Goal: Task Accomplishment & Management: Manage account settings

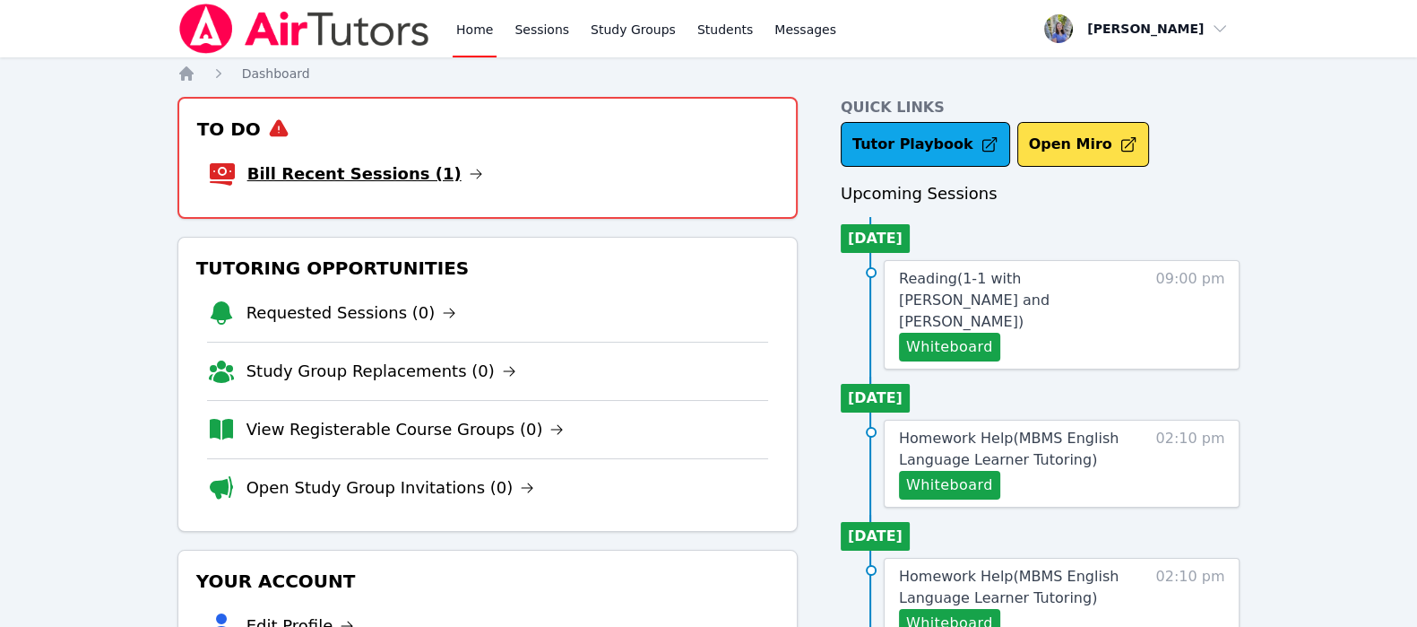
click at [362, 178] on link "Bill Recent Sessions (1)" at bounding box center [365, 173] width 236 height 25
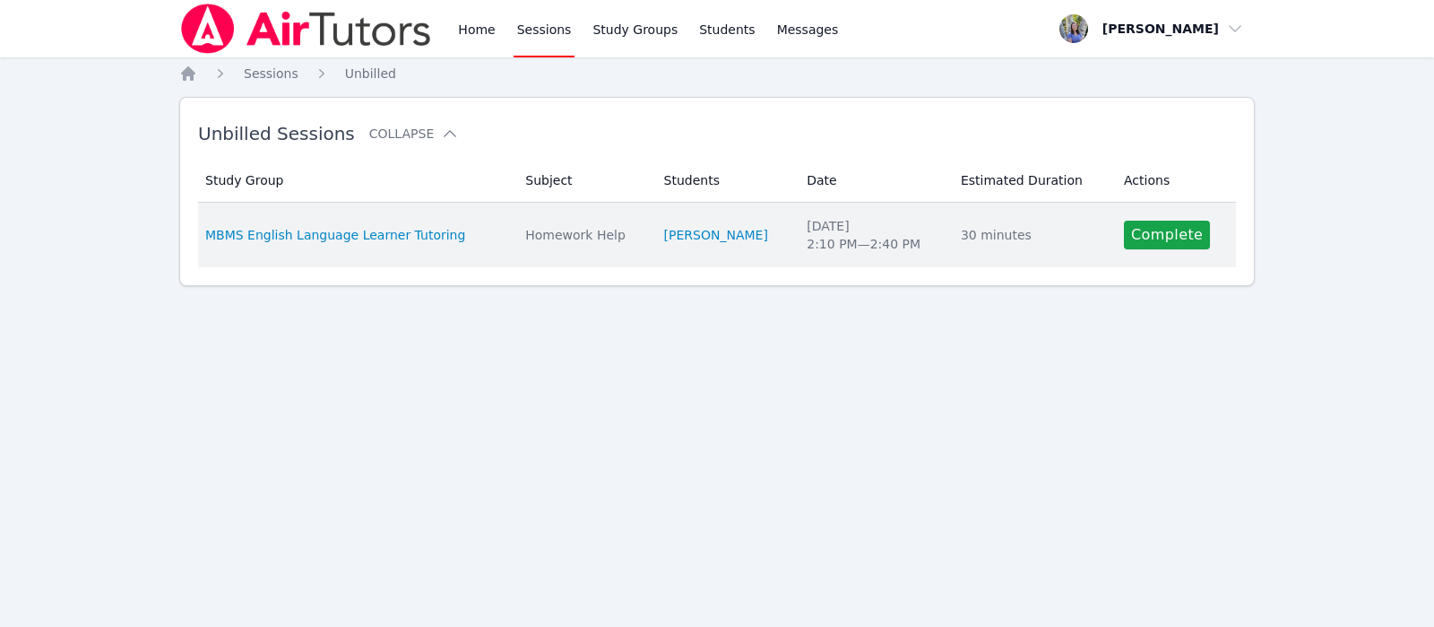
click at [1162, 249] on td "Actions Complete" at bounding box center [1174, 235] width 123 height 65
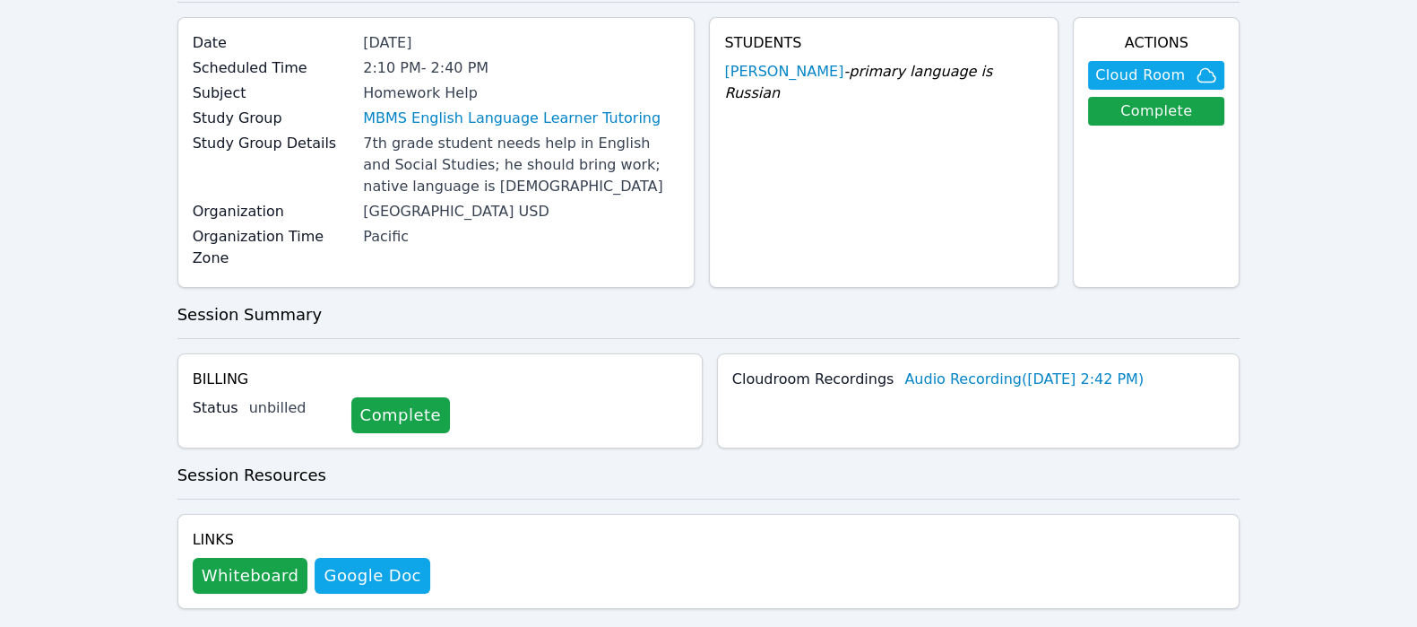
scroll to position [139, 0]
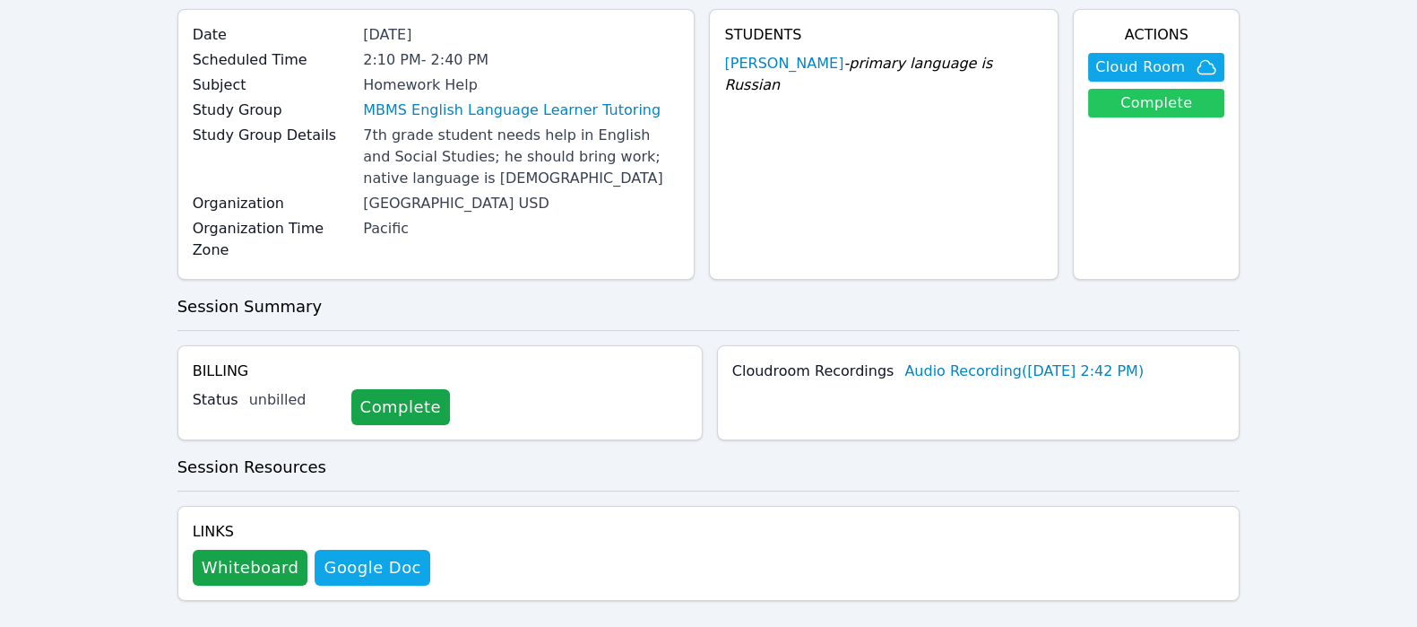
click at [1192, 108] on link "Complete" at bounding box center [1156, 103] width 136 height 29
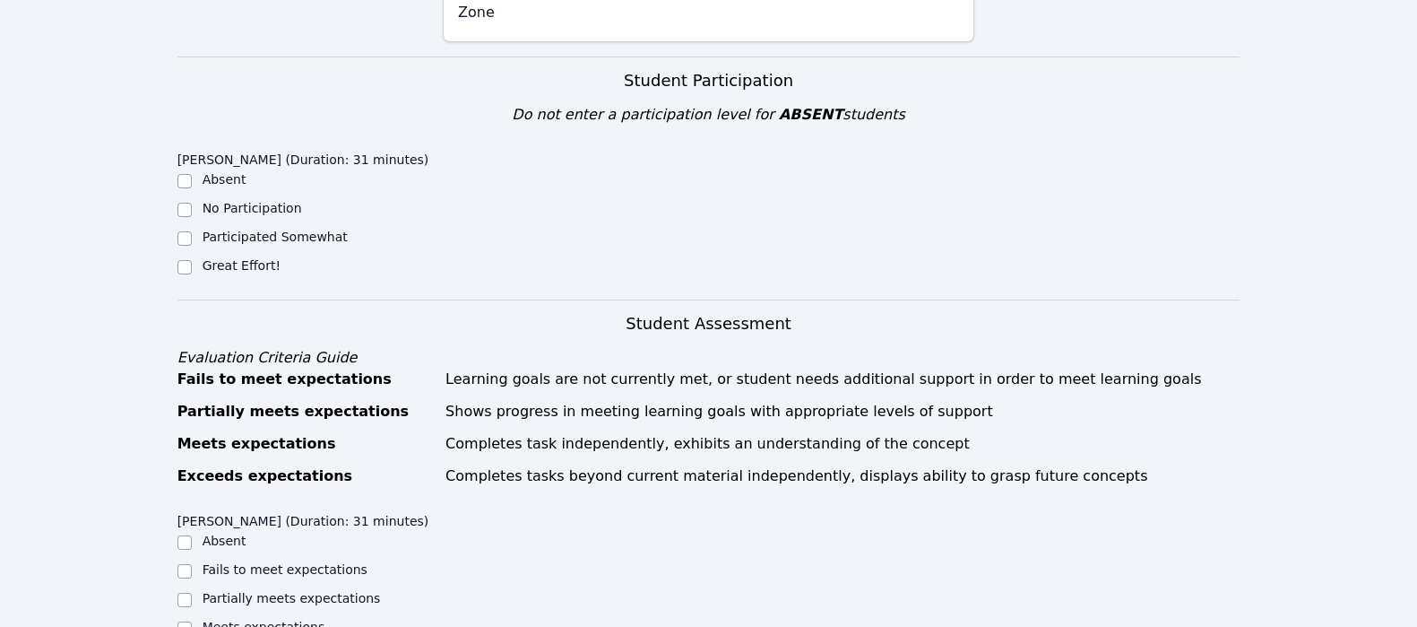
scroll to position [420, 0]
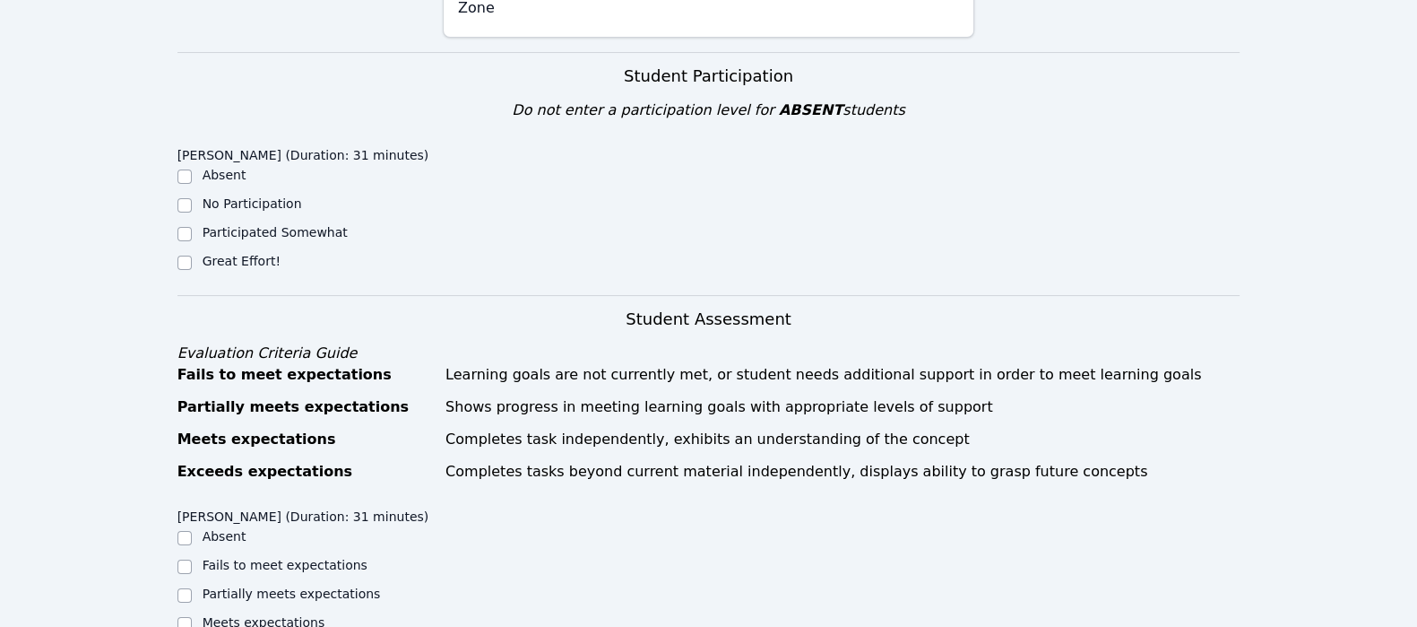
click at [200, 252] on div "Great Effort!" at bounding box center [310, 263] width 265 height 22
click at [195, 252] on div "Great Effort!" at bounding box center [310, 263] width 265 height 22
click at [181, 617] on input "Meets expectations" at bounding box center [185, 624] width 14 height 14
checkbox input "true"
click at [184, 256] on input "Great Effort!" at bounding box center [185, 263] width 14 height 14
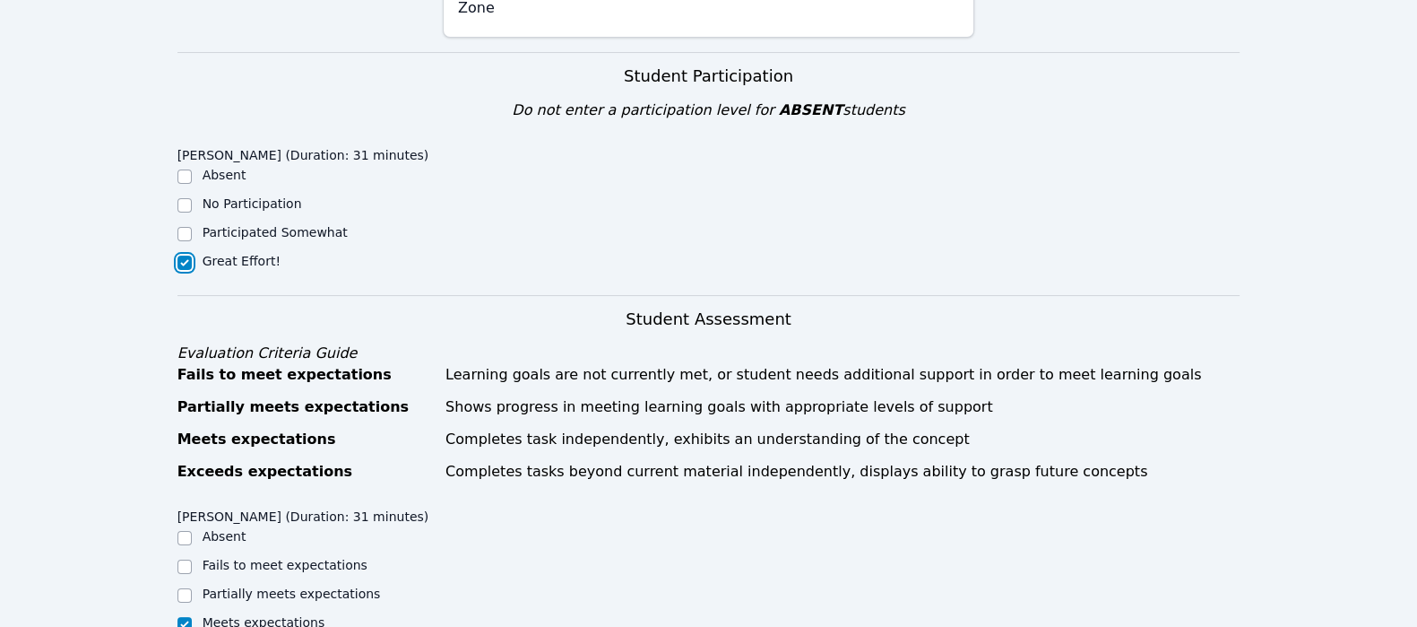
checkbox input "true"
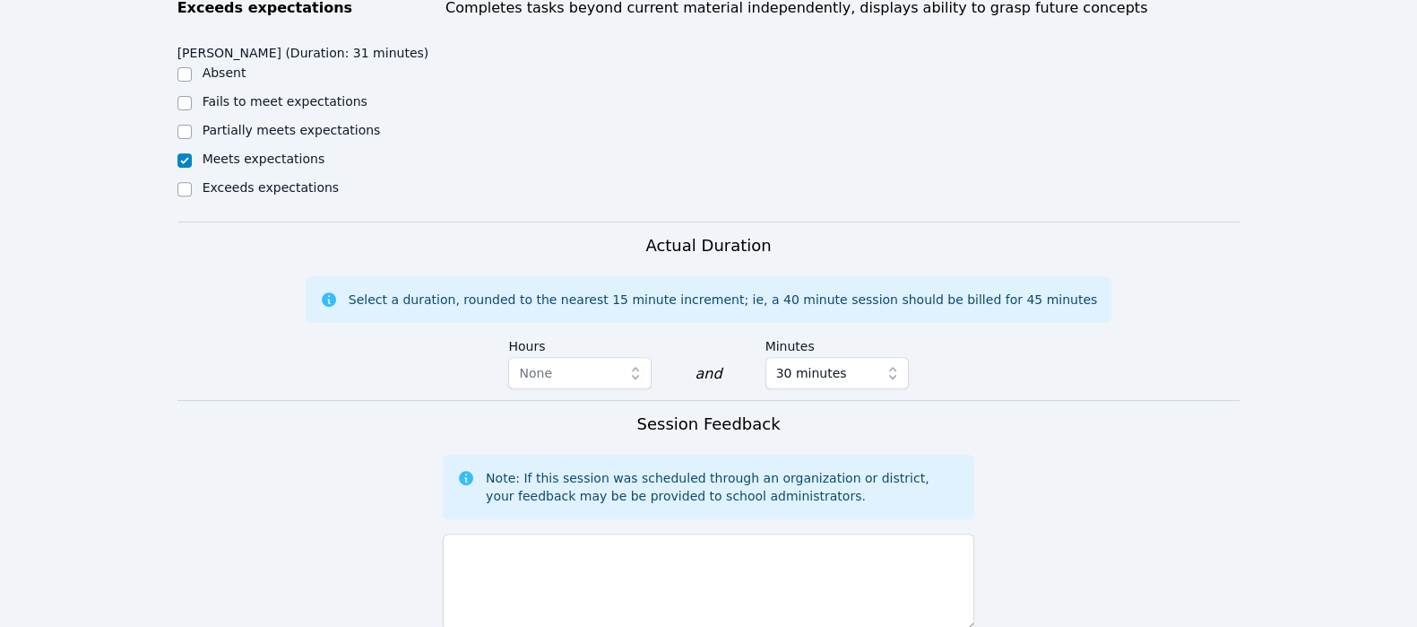
scroll to position [907, 0]
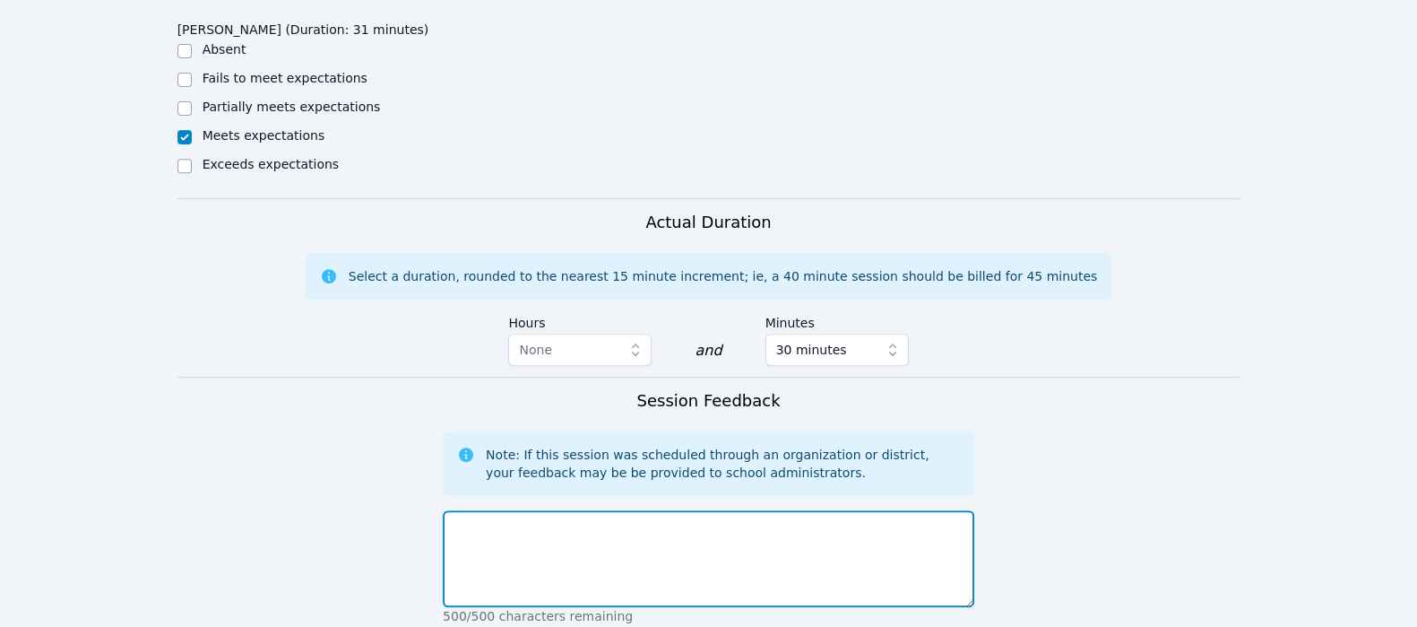
click at [697, 559] on textarea at bounding box center [709, 558] width 532 height 97
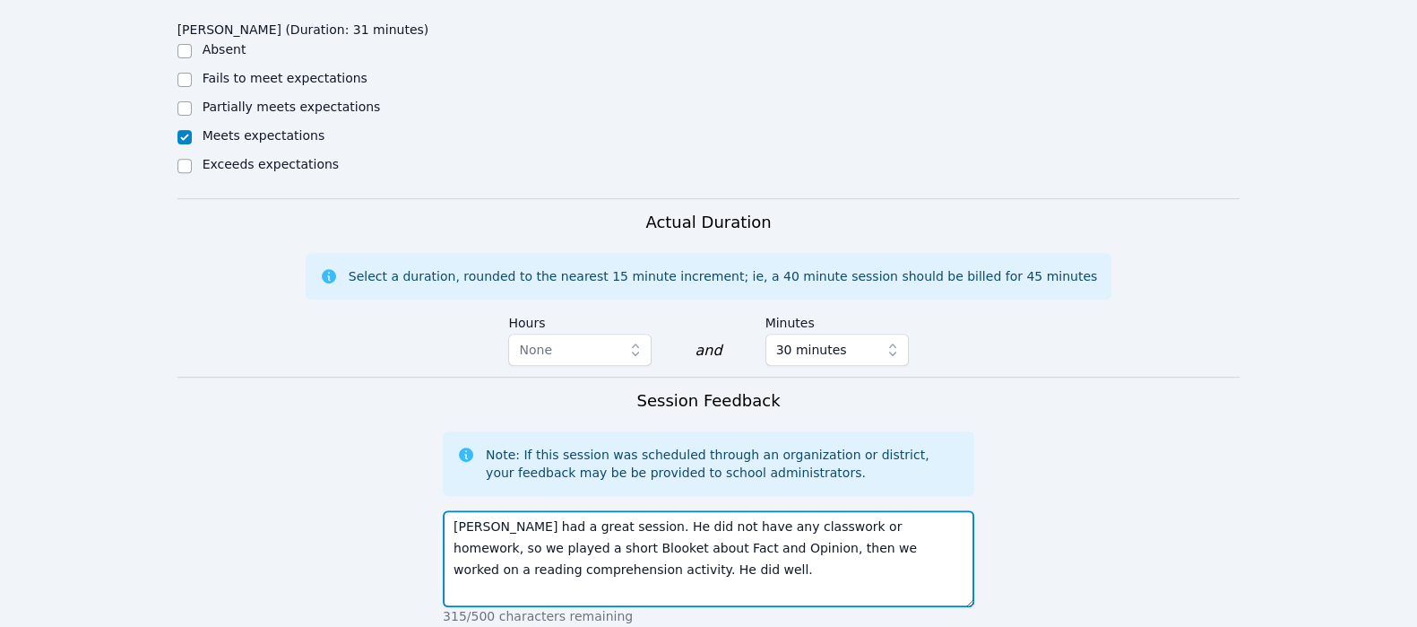
type textarea "Lev had a great session. He did not have any classwork or homework, so we playe…"
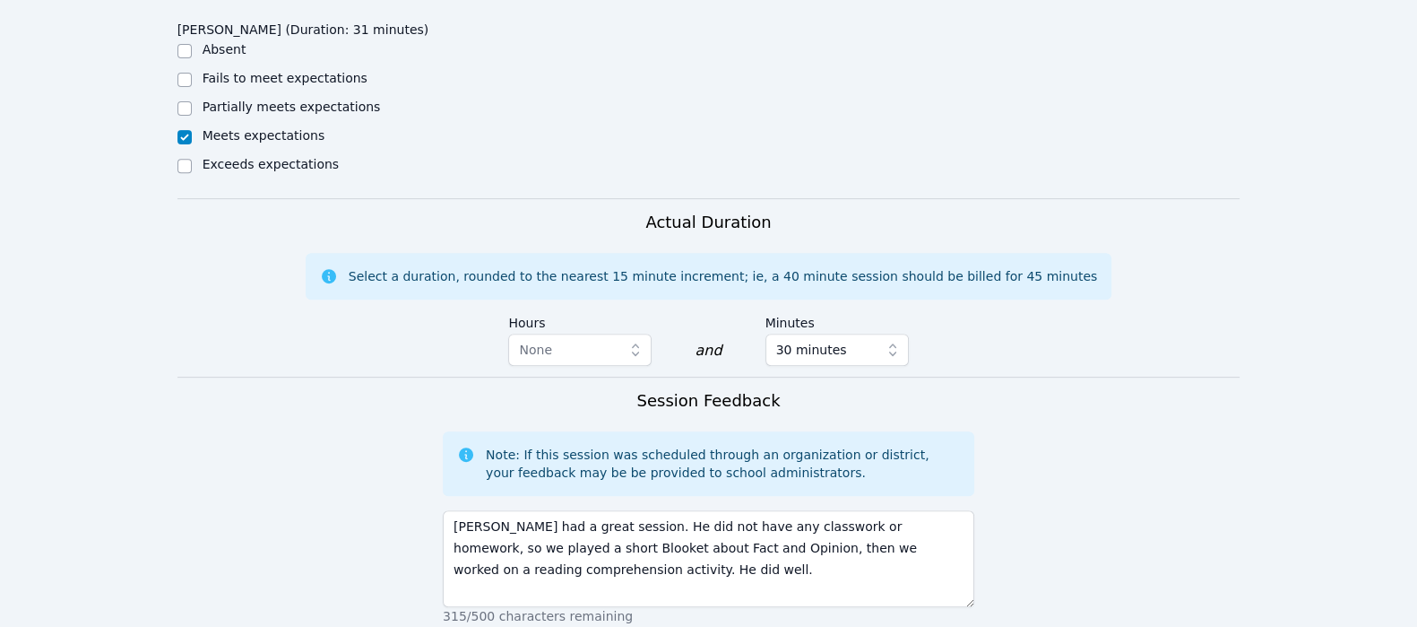
scroll to position [1224, 0]
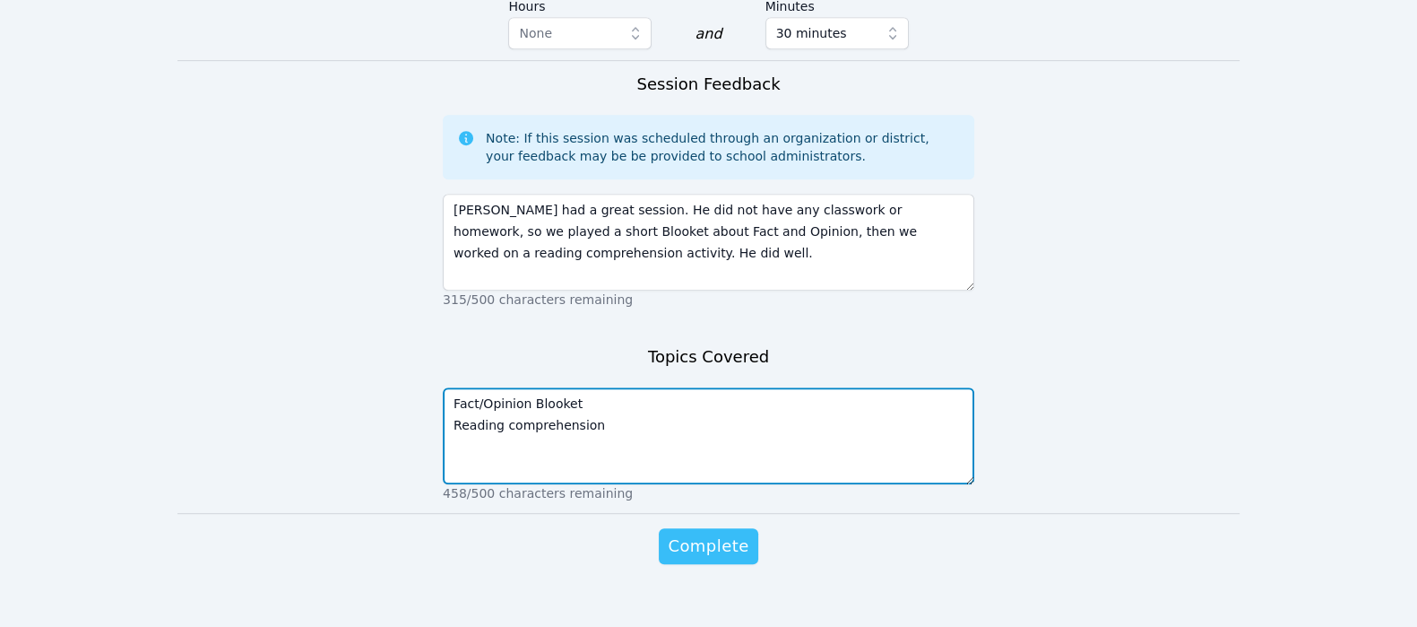
type textarea "Fact/Opinion Blooket Reading comprehension"
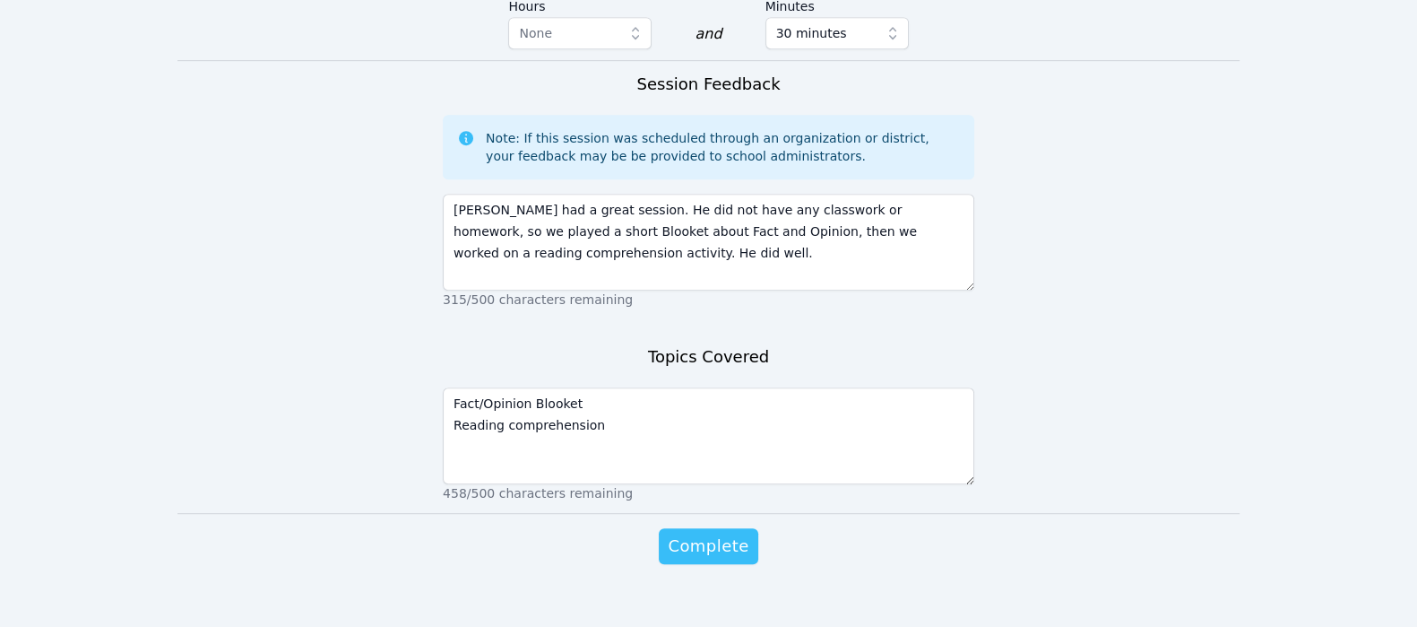
click at [698, 533] on span "Complete" at bounding box center [708, 545] width 81 height 25
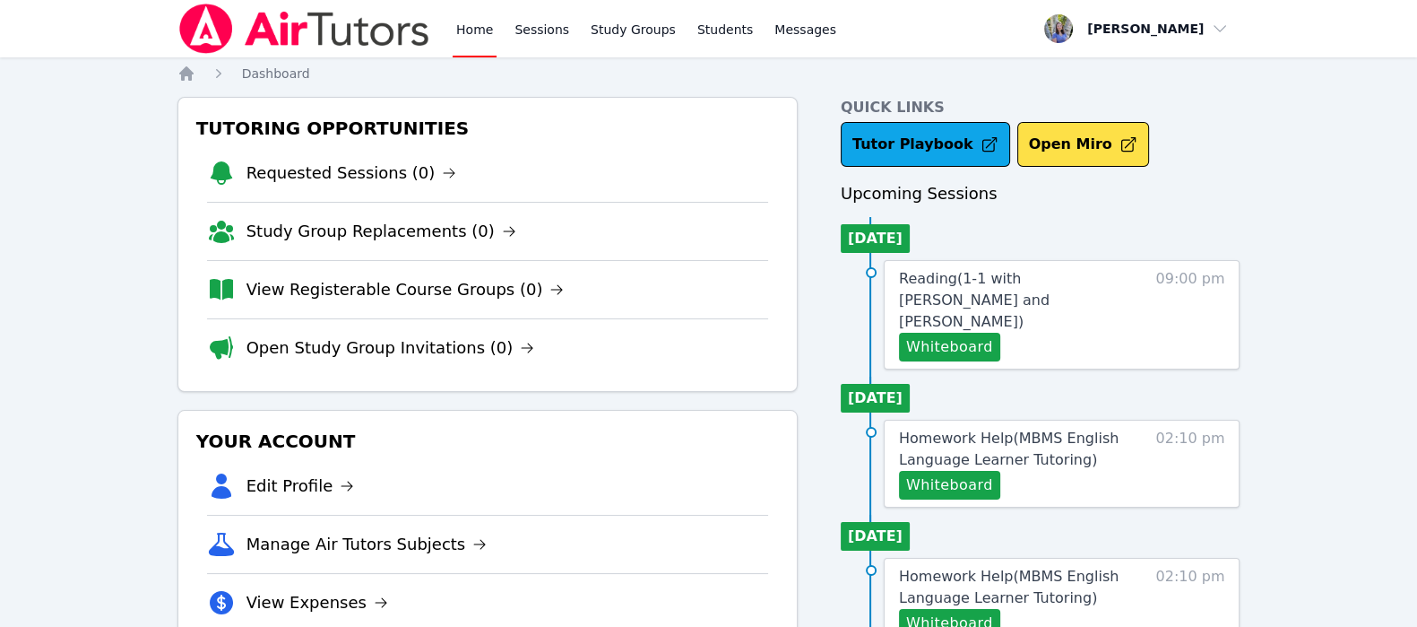
click at [975, 443] on span "Homework Help ( MBMS English Language Learner Tutoring )" at bounding box center [1009, 448] width 220 height 39
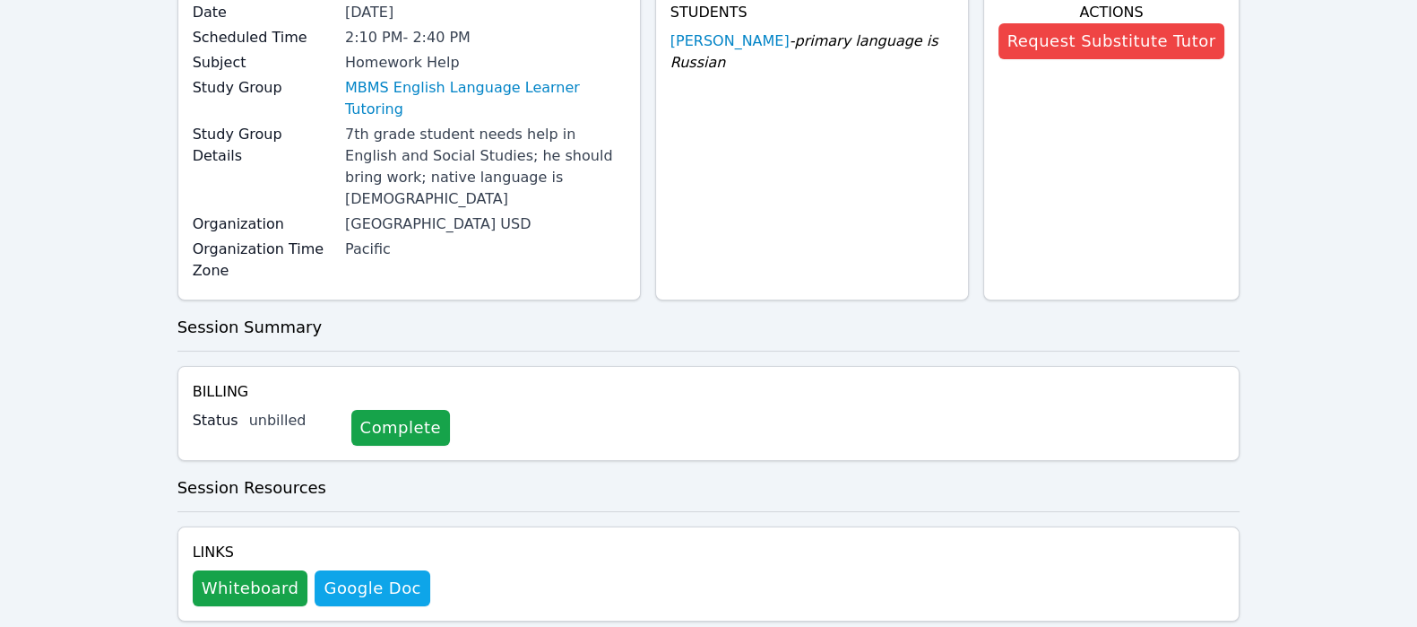
scroll to position [48, 0]
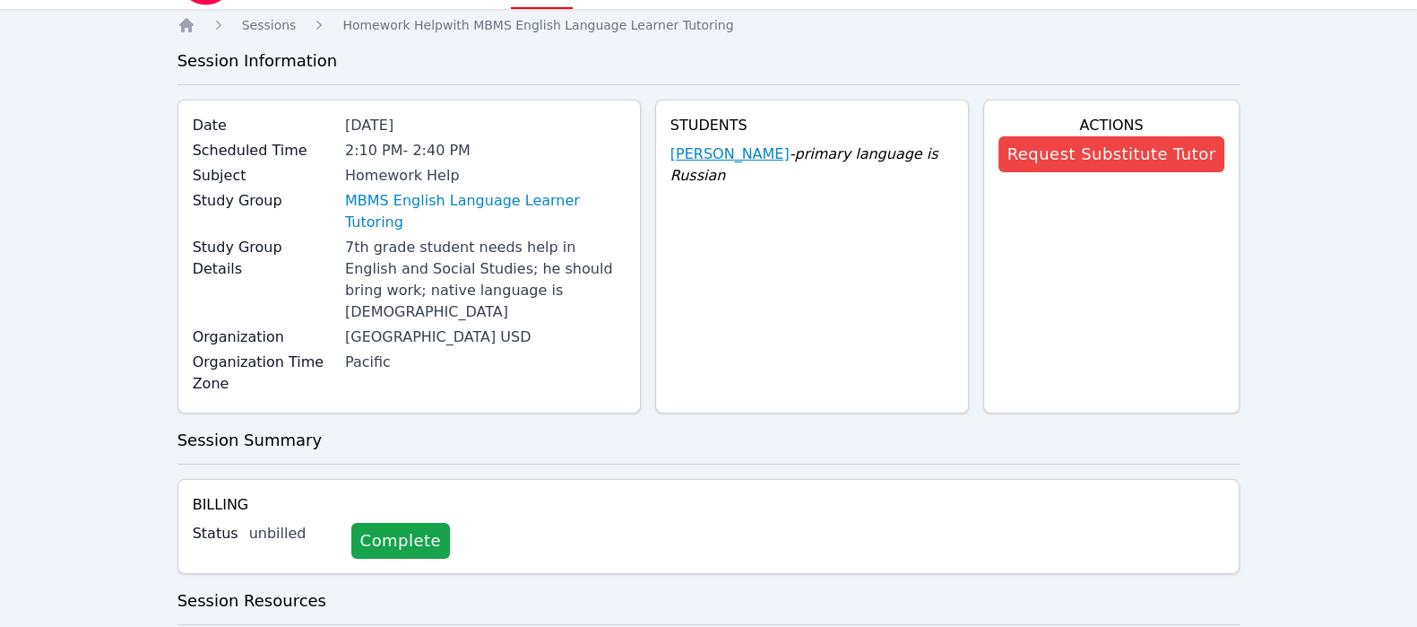
click at [741, 150] on link "Lev Mikhaylov" at bounding box center [730, 154] width 119 height 22
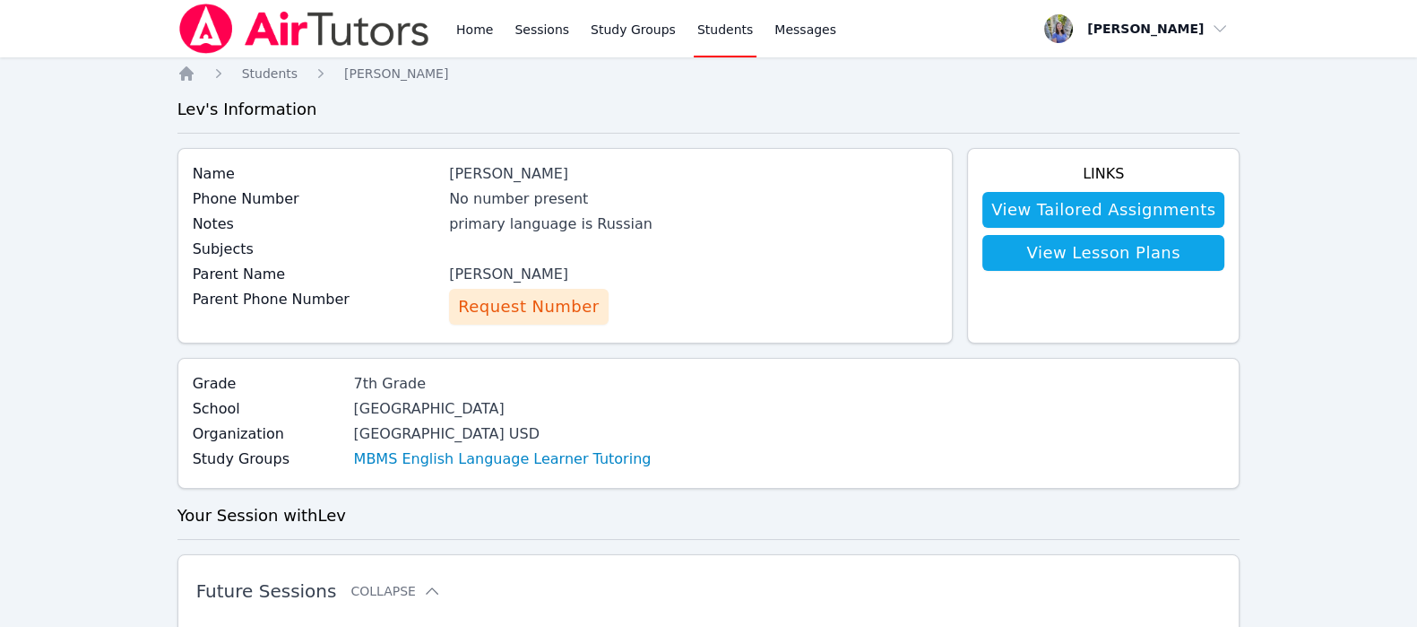
click at [544, 45] on link "Sessions" at bounding box center [542, 28] width 62 height 57
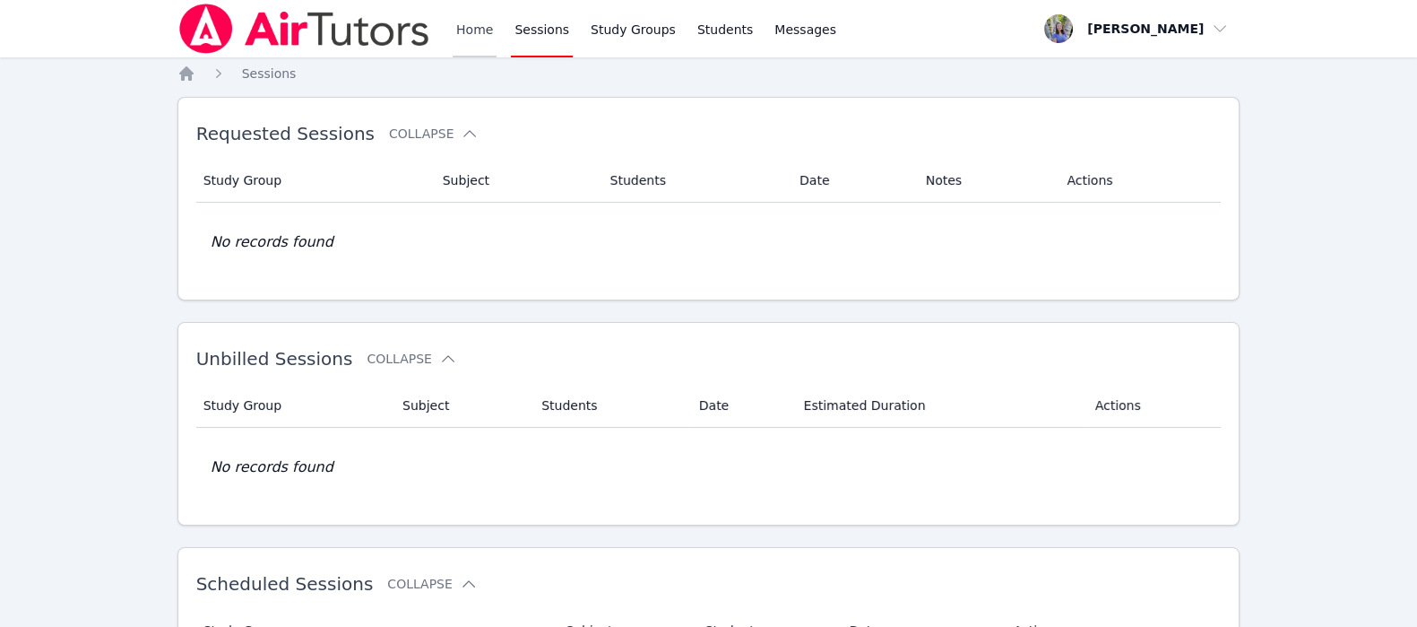
click at [481, 39] on link "Home" at bounding box center [475, 28] width 44 height 57
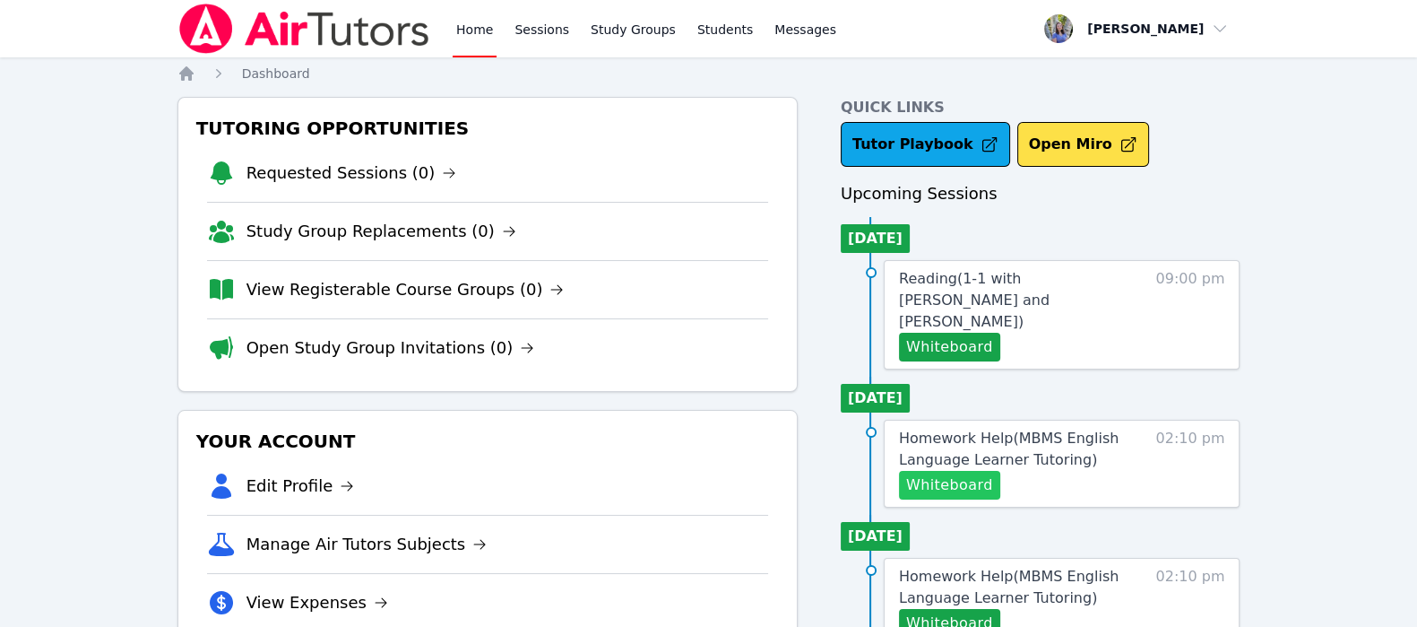
click at [944, 472] on button "Whiteboard" at bounding box center [949, 485] width 101 height 29
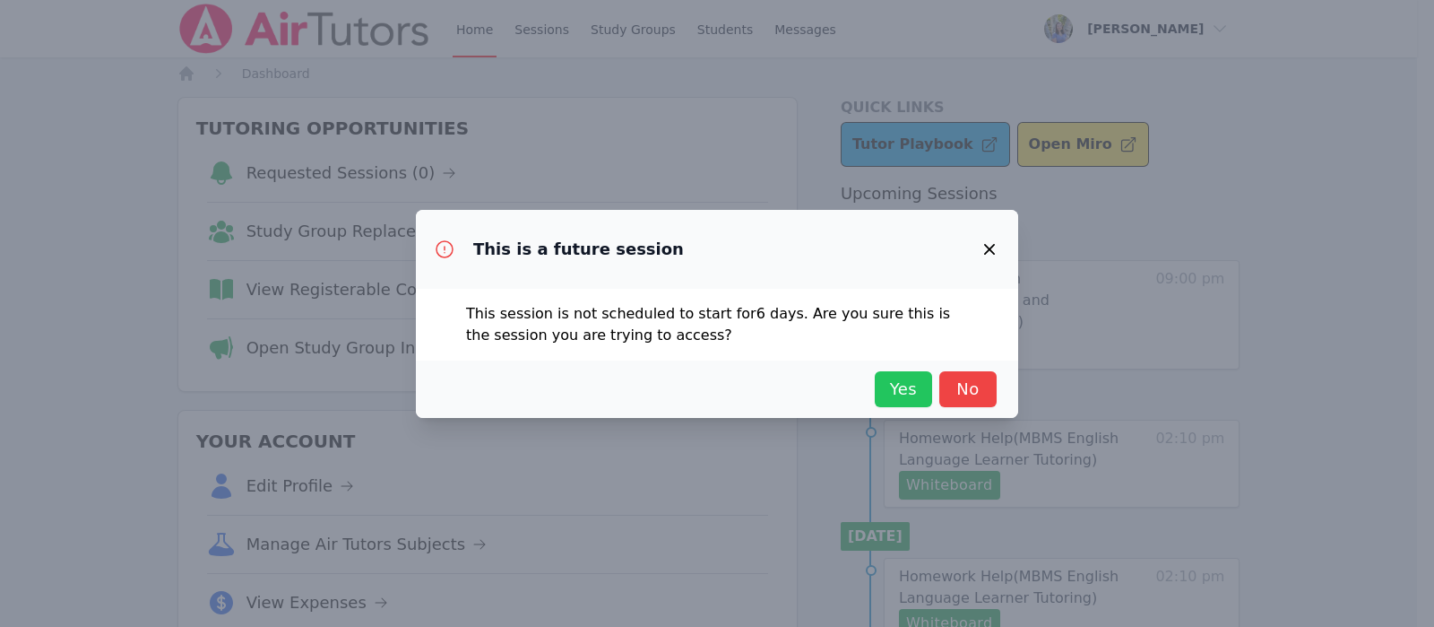
click at [901, 387] on span "Yes" at bounding box center [903, 389] width 39 height 25
